Goal: Entertainment & Leisure: Consume media (video, audio)

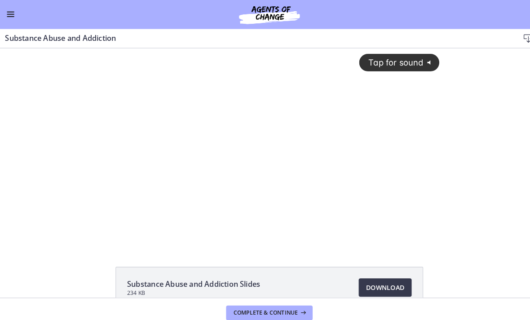
click at [282, 142] on div "Tap for sound @keyframes VOLUME_SMALL_WAVE_FLASH { 0% { opacity: 0; } 33% { opa…" at bounding box center [263, 137] width 343 height 178
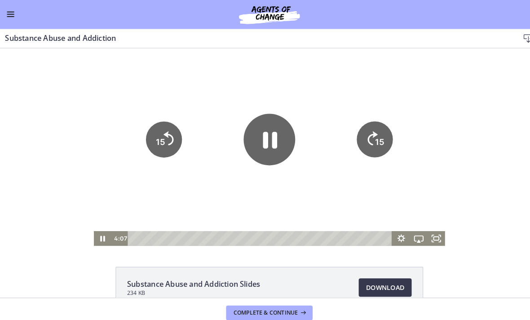
click at [432, 236] on icon "Fullscreen" at bounding box center [425, 233] width 17 height 14
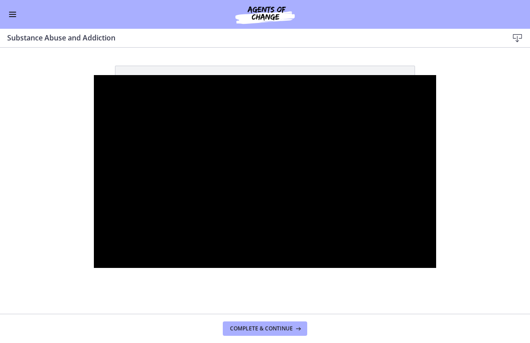
click at [171, 164] on div at bounding box center [265, 171] width 343 height 193
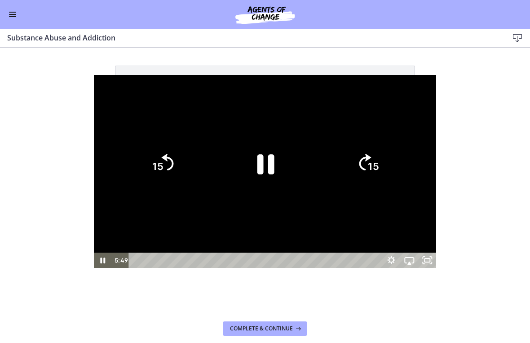
click at [141, 168] on icon "15" at bounding box center [162, 163] width 43 height 43
click at [141, 164] on icon "15" at bounding box center [162, 163] width 43 height 43
click at [138, 164] on icon "15" at bounding box center [162, 163] width 49 height 49
click at [135, 152] on icon "15" at bounding box center [162, 126] width 54 height 54
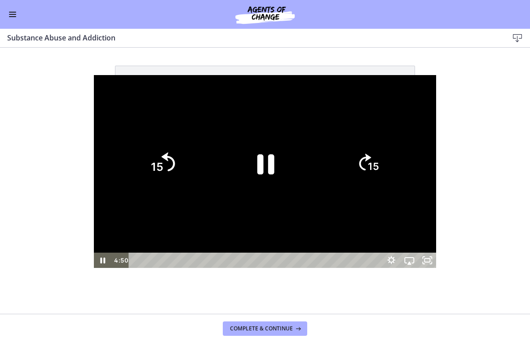
click at [138, 152] on icon "15" at bounding box center [162, 163] width 49 height 49
click at [141, 164] on icon "15" at bounding box center [162, 163] width 43 height 43
click at [141, 162] on icon "15" at bounding box center [162, 163] width 43 height 43
click at [138, 162] on icon "15" at bounding box center [162, 163] width 49 height 49
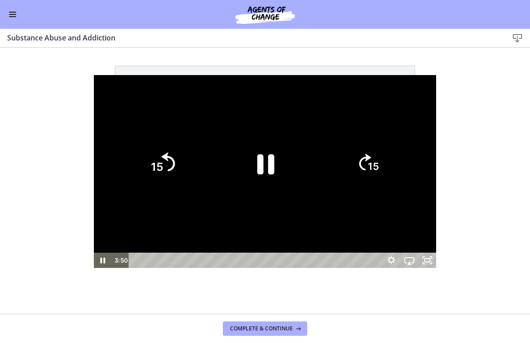
click at [138, 164] on icon "15" at bounding box center [162, 163] width 49 height 49
click at [141, 169] on icon "15" at bounding box center [162, 163] width 43 height 43
click at [162, 169] on icon "Skip back 15 seconds" at bounding box center [168, 162] width 12 height 17
click at [138, 163] on icon "15" at bounding box center [162, 163] width 49 height 49
click at [141, 155] on icon "15" at bounding box center [162, 163] width 43 height 43
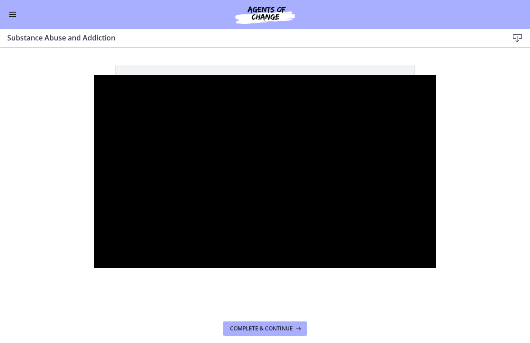
click at [191, 175] on div at bounding box center [265, 171] width 343 height 193
click at [274, 128] on div at bounding box center [265, 171] width 343 height 193
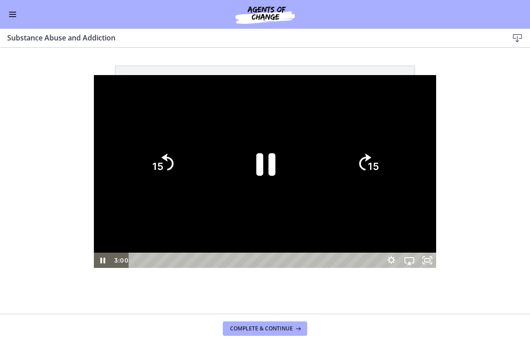
click at [253, 162] on icon "Pause" at bounding box center [266, 164] width 70 height 70
click at [261, 163] on icon "Play Video" at bounding box center [265, 164] width 16 height 22
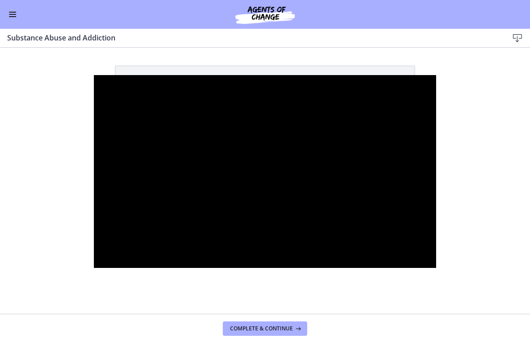
click at [150, 167] on div at bounding box center [265, 171] width 343 height 193
click at [94, 150] on div at bounding box center [265, 171] width 343 height 193
click at [118, 227] on div at bounding box center [265, 171] width 343 height 193
click at [276, 141] on div at bounding box center [265, 171] width 343 height 193
click at [260, 162] on div at bounding box center [265, 171] width 343 height 193
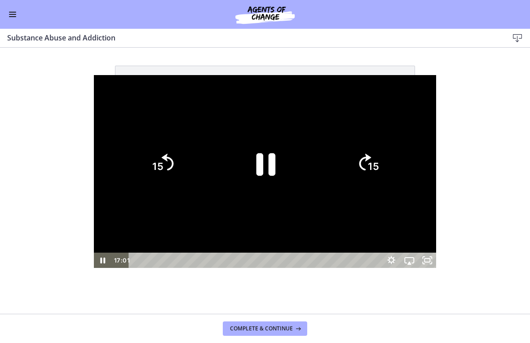
click at [284, 176] on icon "Pause" at bounding box center [266, 164] width 70 height 70
